Goal: Task Accomplishment & Management: Manage account settings

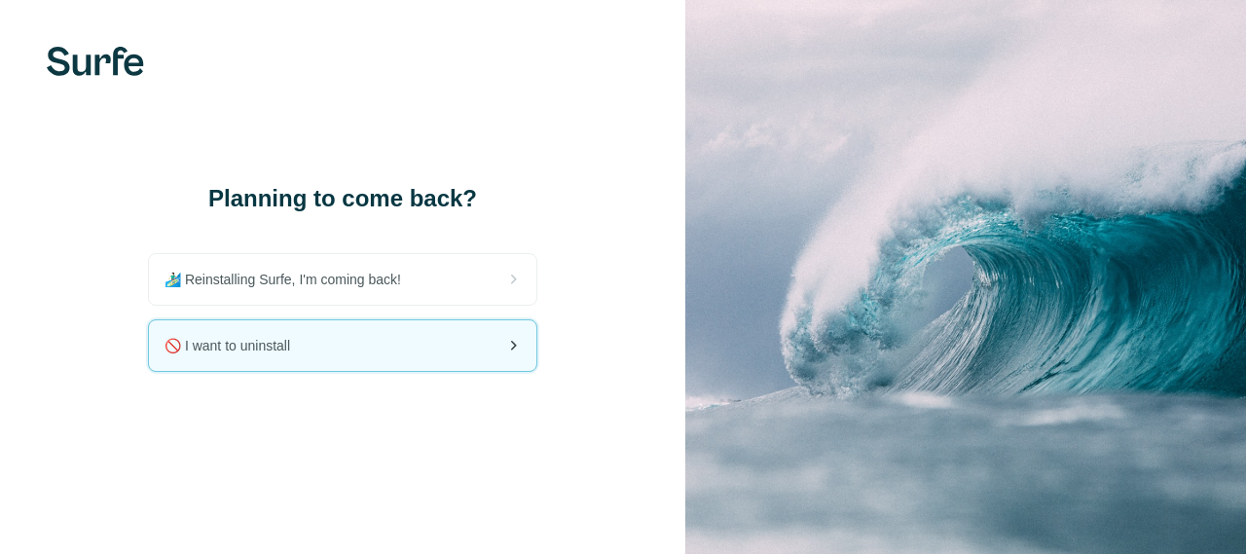
click at [361, 347] on div "🚫 I want to uninstall" at bounding box center [342, 345] width 387 height 51
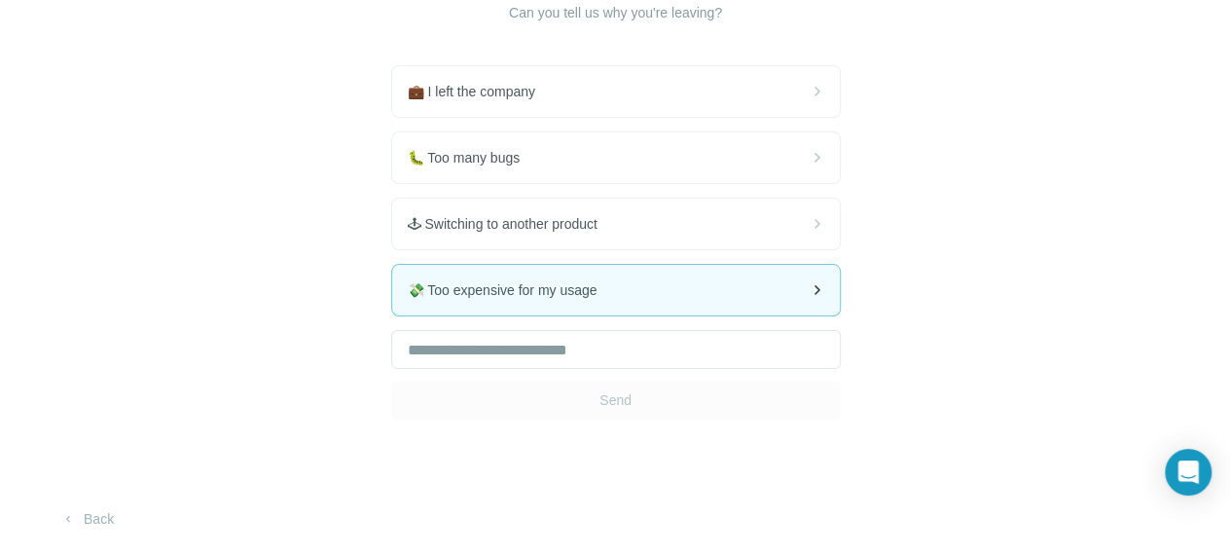
scroll to position [195, 0]
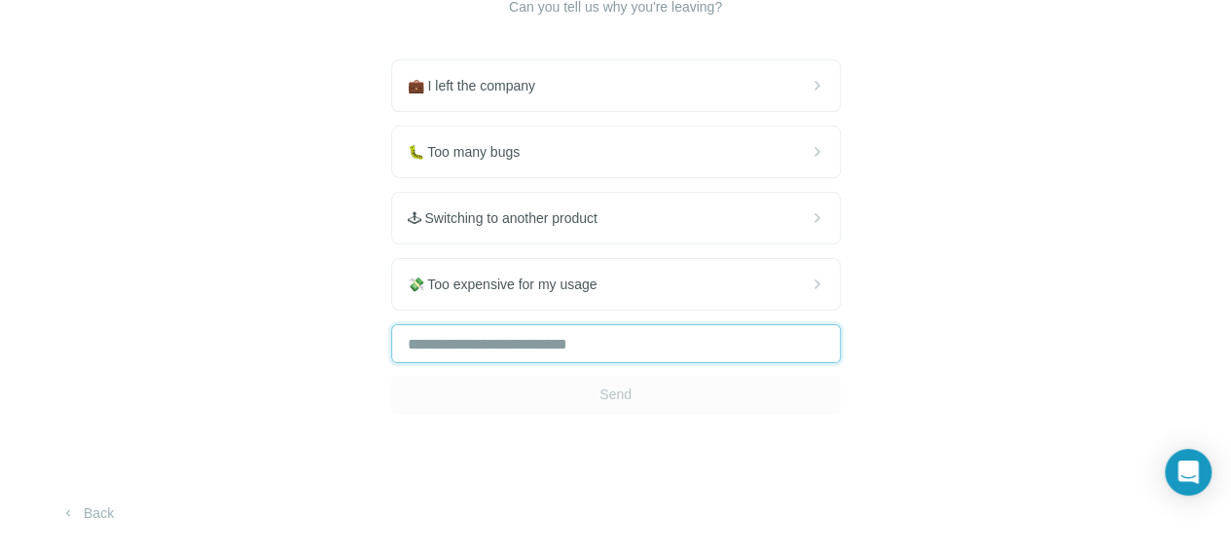
click at [391, 363] on input "text" at bounding box center [616, 343] width 450 height 39
type input "*"
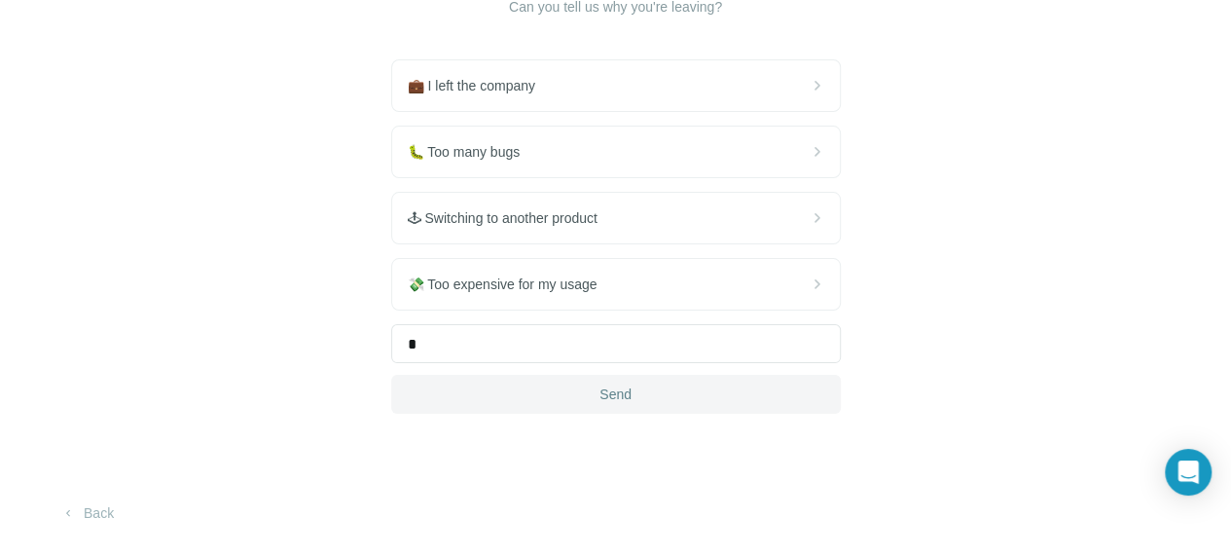
click at [391, 414] on button "Send" at bounding box center [616, 394] width 450 height 39
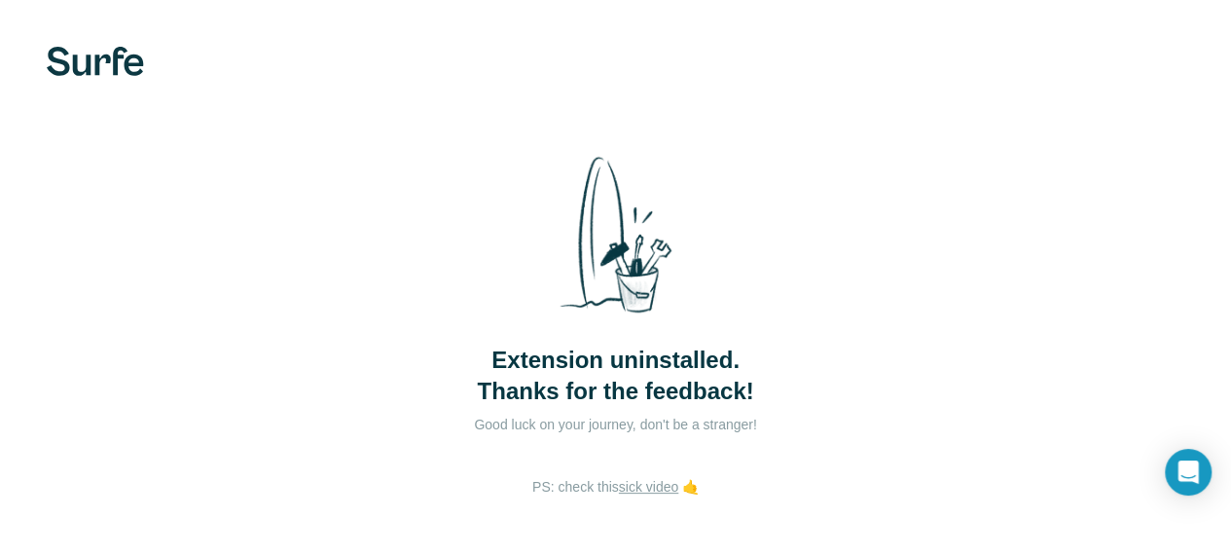
click at [123, 61] on img at bounding box center [95, 61] width 97 height 29
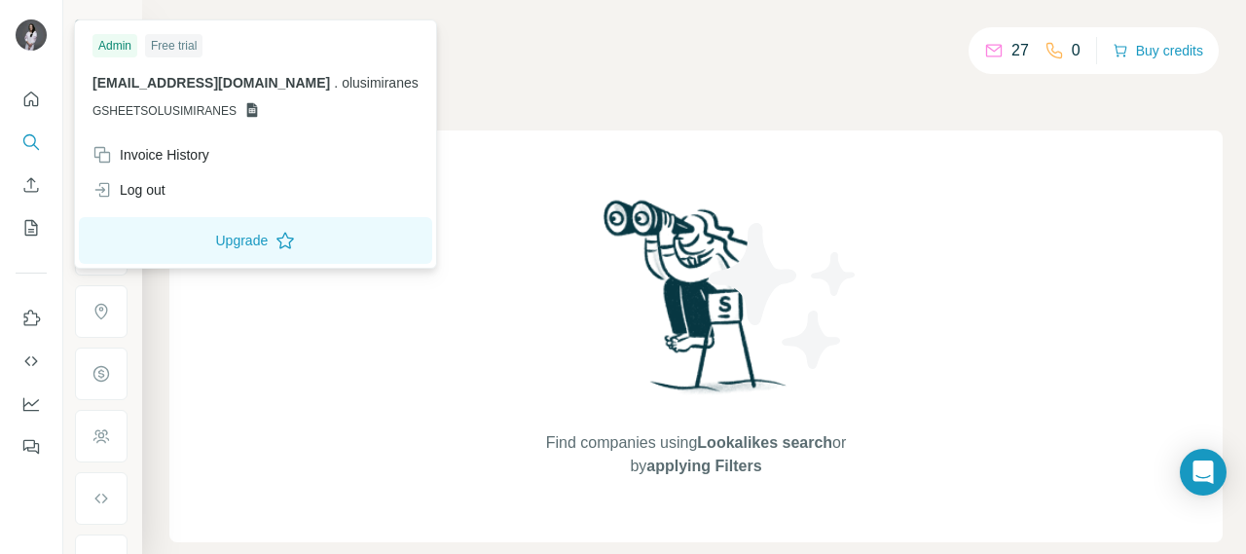
click at [28, 38] on img at bounding box center [31, 34] width 31 height 31
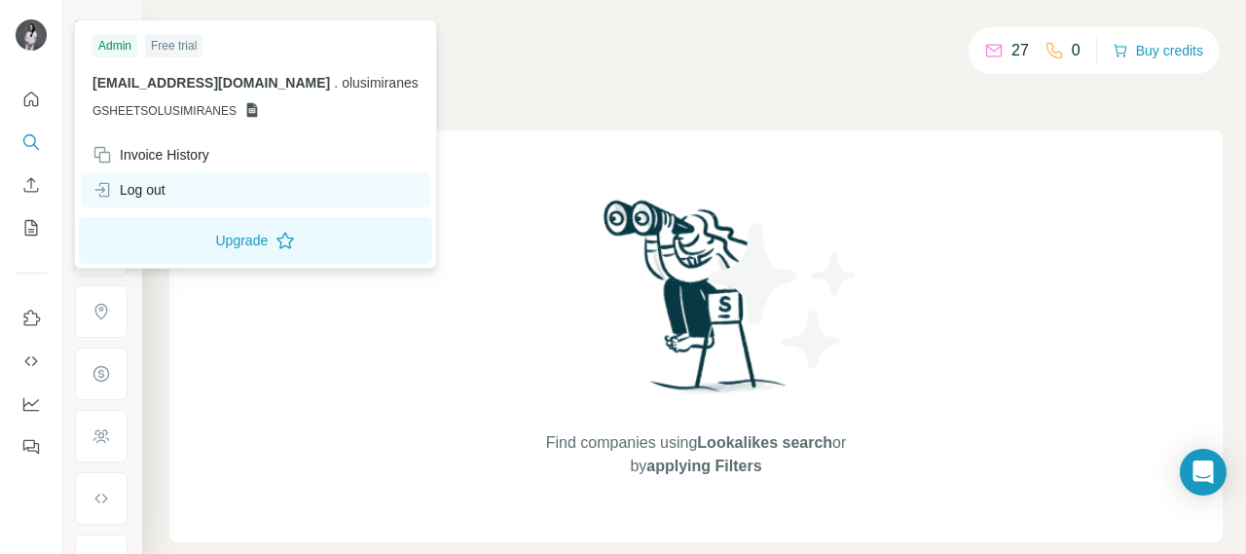
click at [169, 191] on div "Log out" at bounding box center [255, 189] width 349 height 35
